Goal: Find specific page/section: Find specific page/section

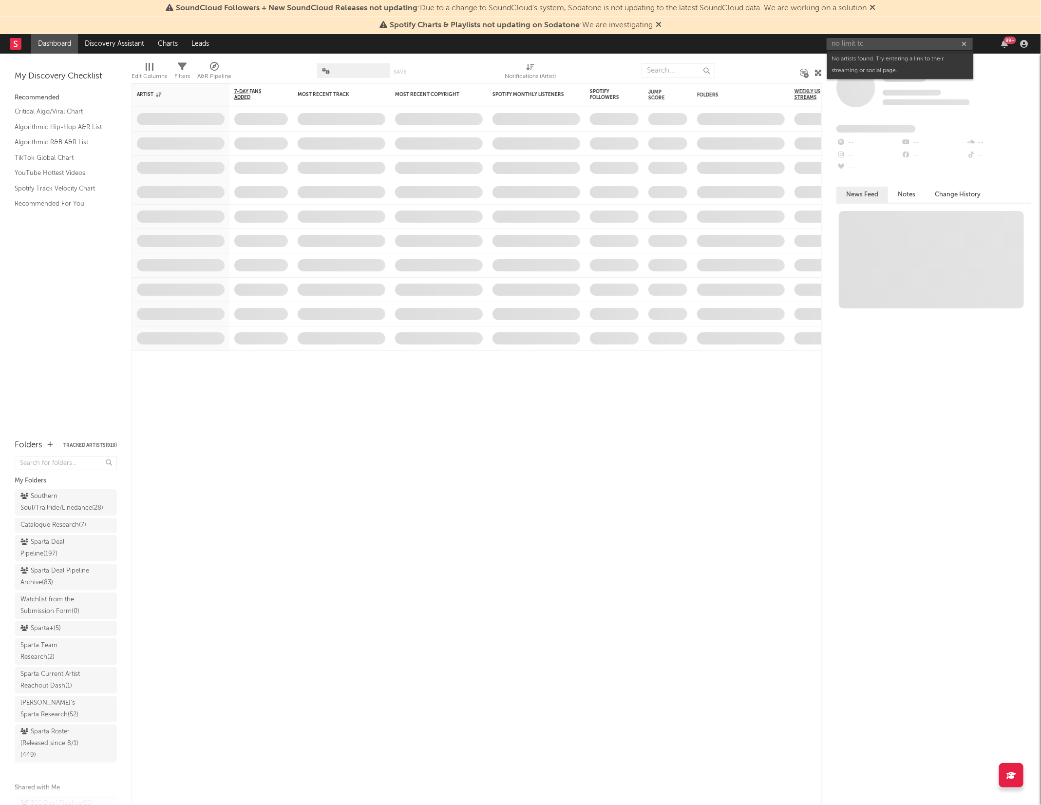
click at [841, 43] on input "no limit tc" at bounding box center [900, 44] width 146 height 12
type input "nolimit tc"
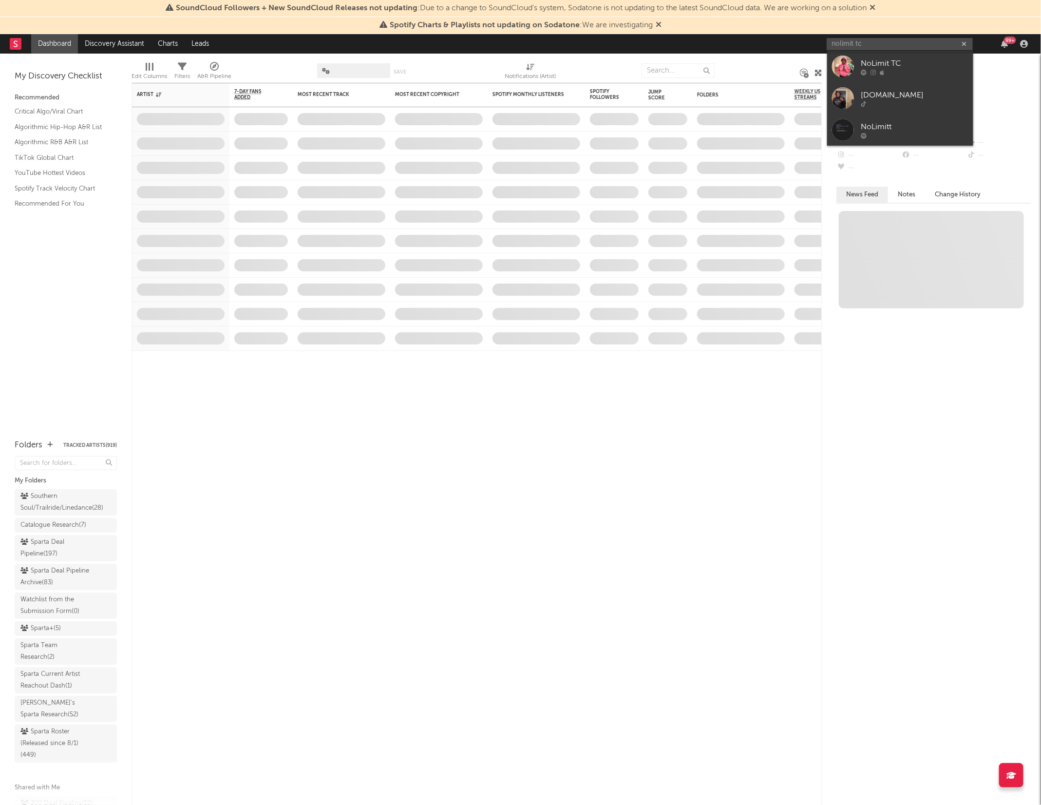
click at [880, 41] on input "nolimit tc" at bounding box center [900, 44] width 146 height 12
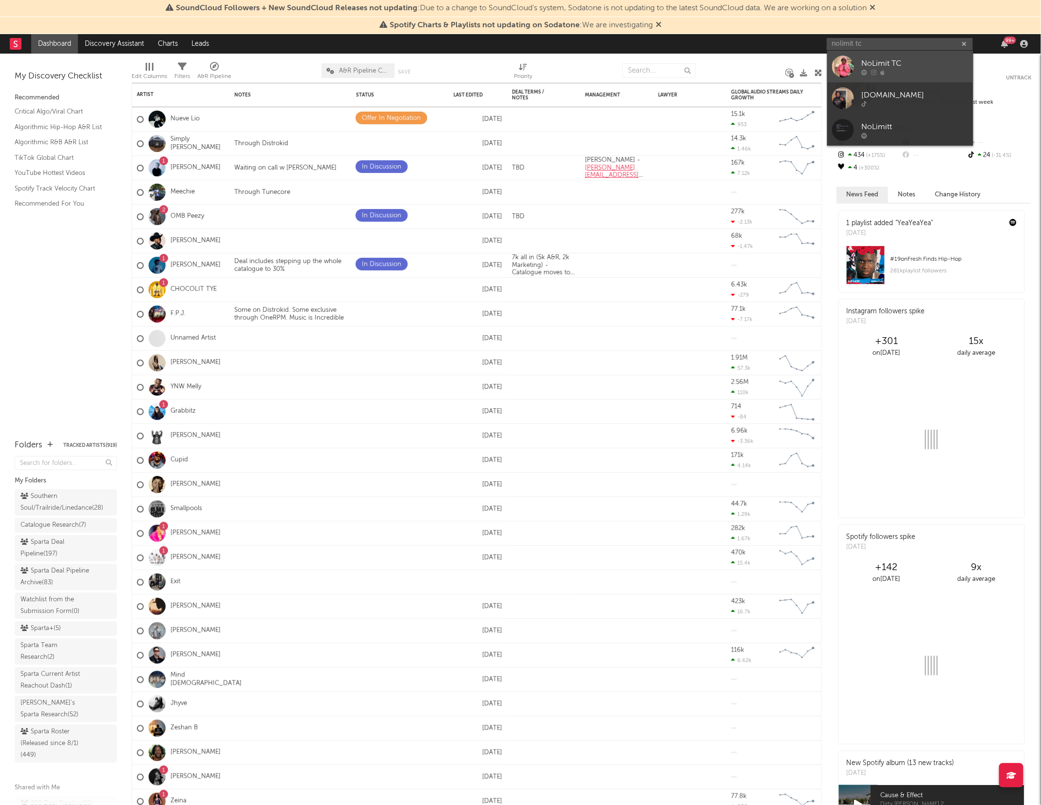
click at [888, 70] on div at bounding box center [914, 73] width 107 height 6
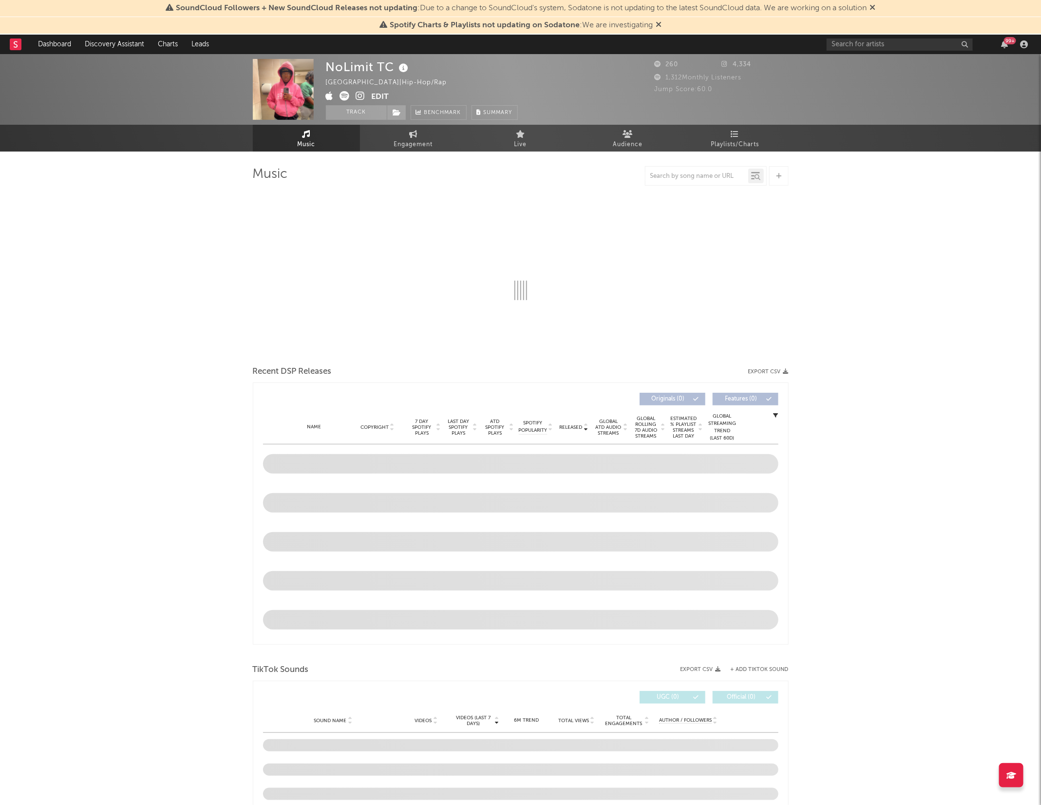
select select "1w"
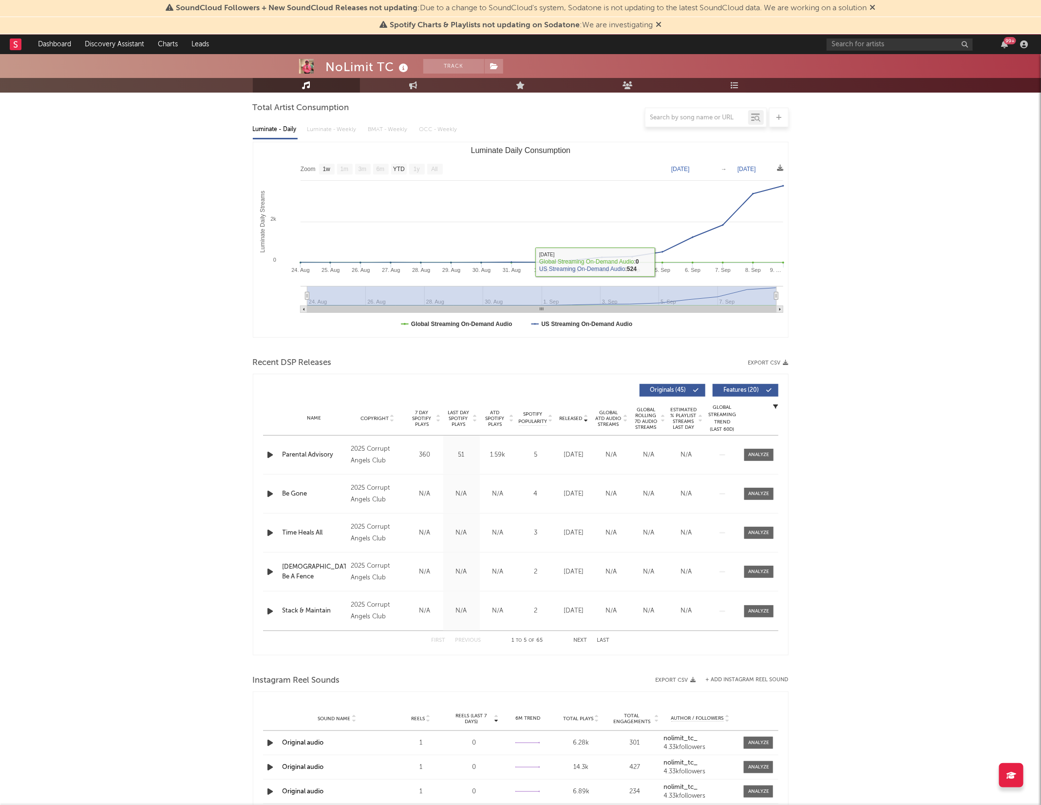
scroll to position [109, 0]
